Goal: Transaction & Acquisition: Purchase product/service

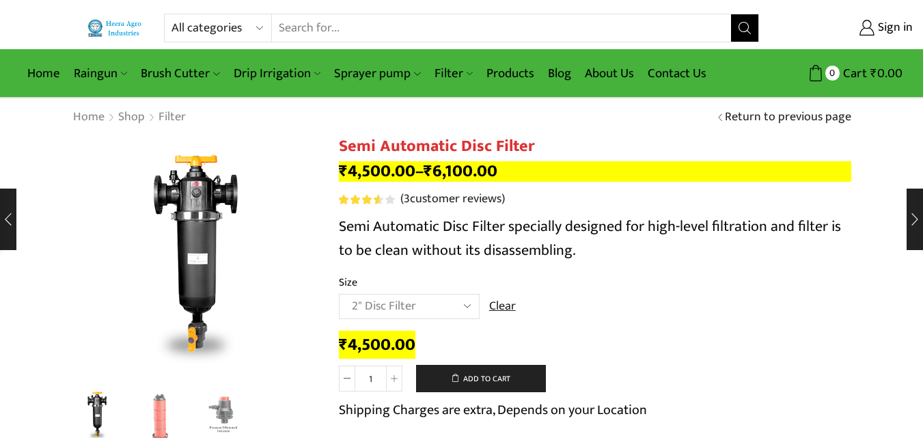
select select "2" Disc Filter"
click at [501, 72] on link "Products" at bounding box center [509, 73] width 61 height 32
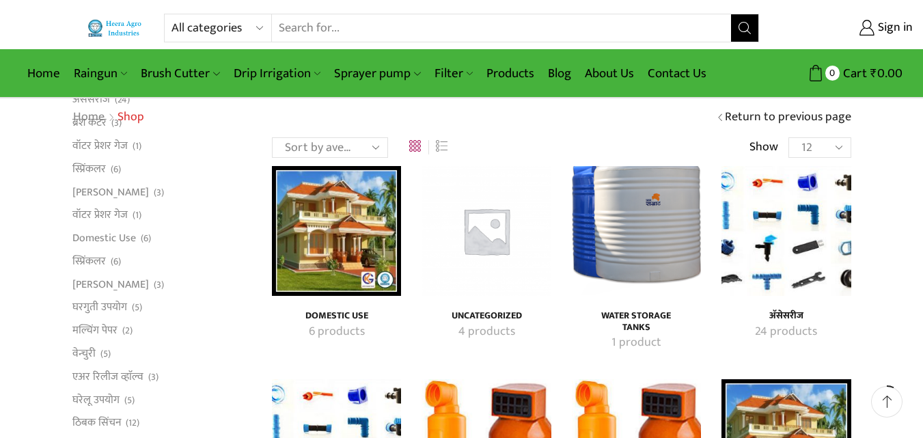
scroll to position [273, 0]
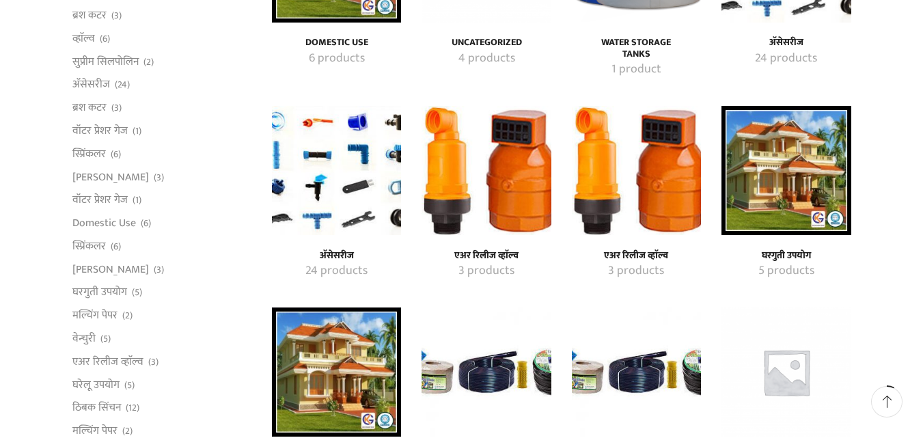
click at [509, 208] on img "Visit product category एअर रिलीज व्हाॅल्व" at bounding box center [485, 170] width 129 height 129
